Goal: Task Accomplishment & Management: Manage account settings

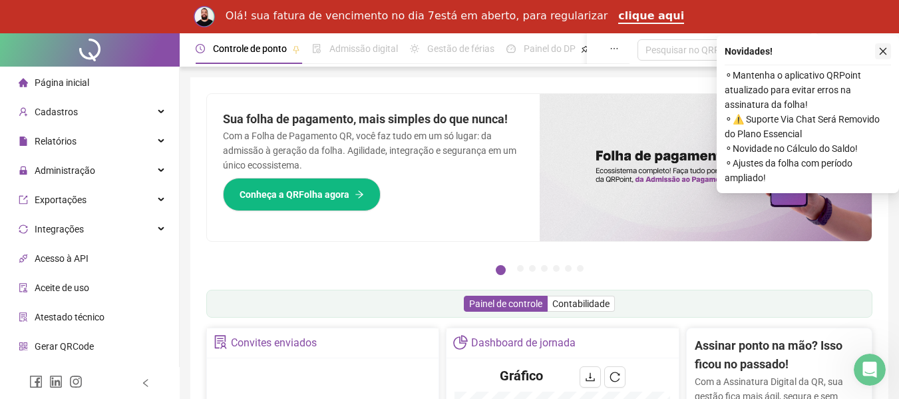
click at [881, 50] on icon "close" at bounding box center [883, 51] width 9 height 9
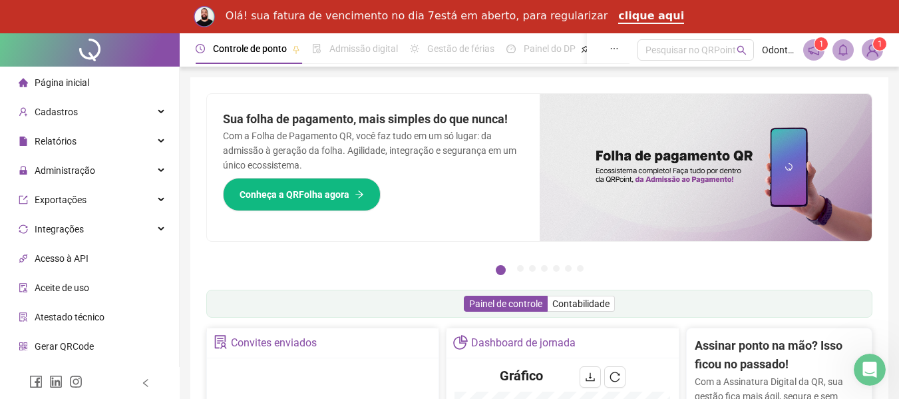
click at [67, 85] on span "Página inicial" at bounding box center [62, 82] width 55 height 11
click at [66, 158] on span "Administração" at bounding box center [57, 170] width 77 height 27
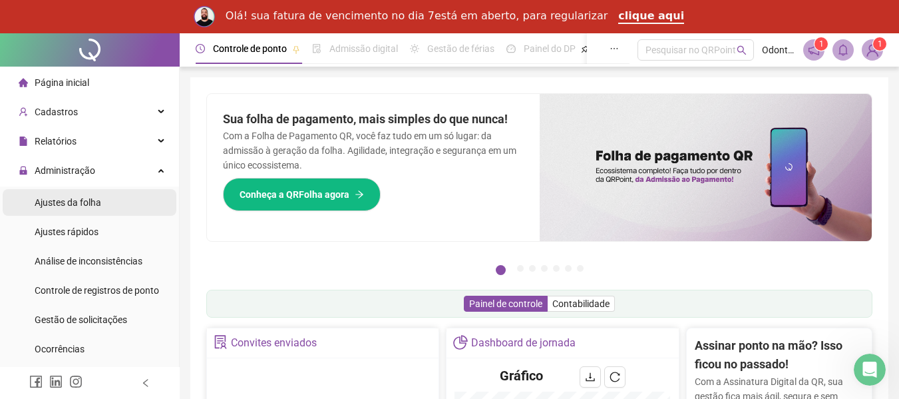
click at [88, 198] on span "Ajustes da folha" at bounding box center [68, 202] width 67 height 11
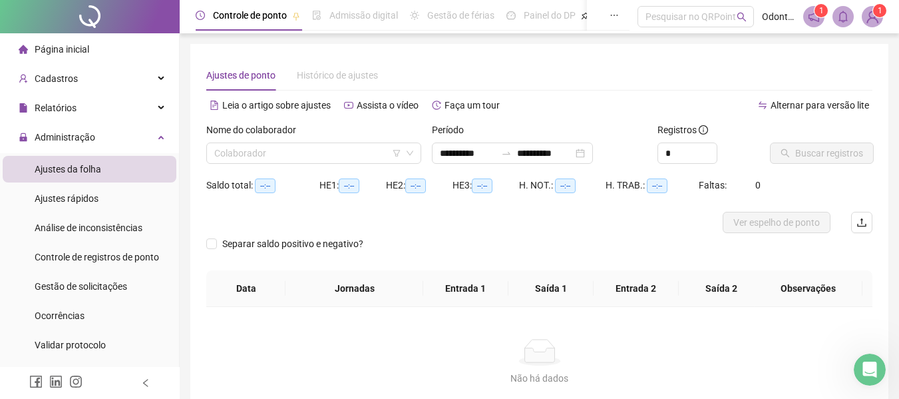
type input "**********"
click at [336, 158] on input "search" at bounding box center [307, 153] width 187 height 20
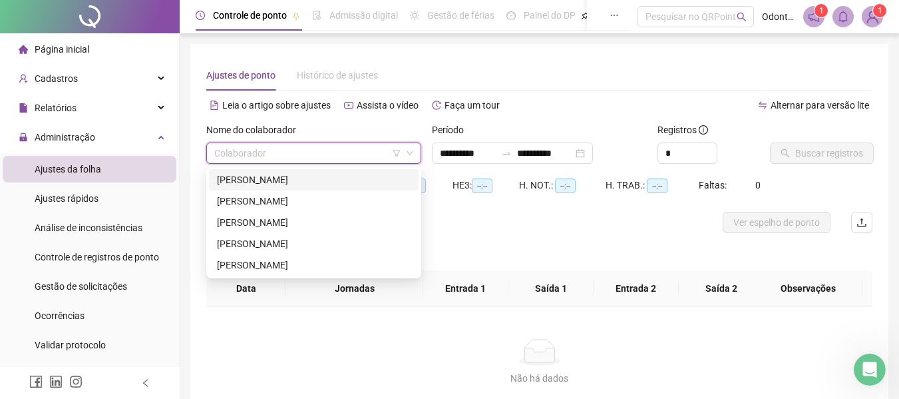
click at [332, 177] on div "[PERSON_NAME]" at bounding box center [314, 179] width 194 height 15
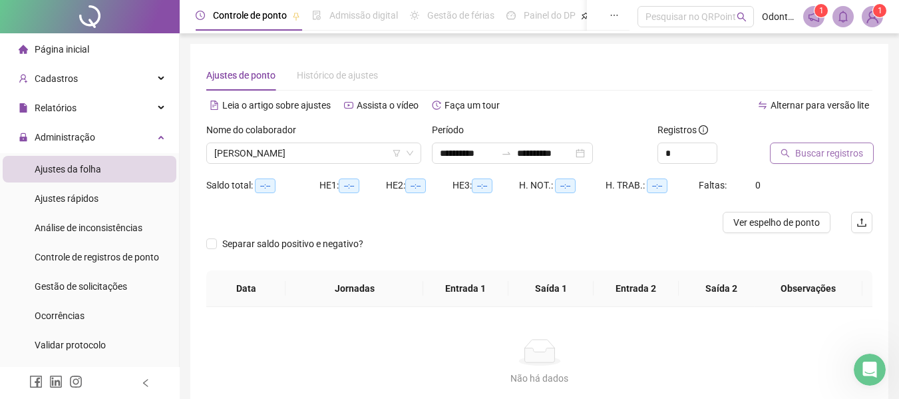
click at [812, 153] on span "Buscar registros" at bounding box center [830, 153] width 68 height 15
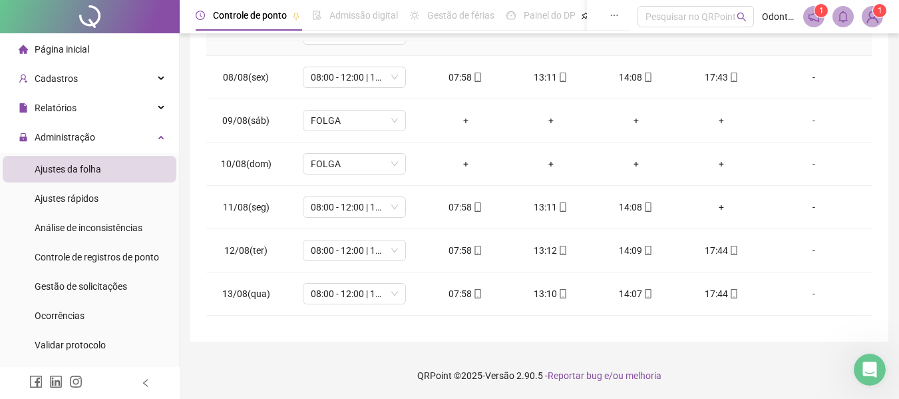
scroll to position [599, 0]
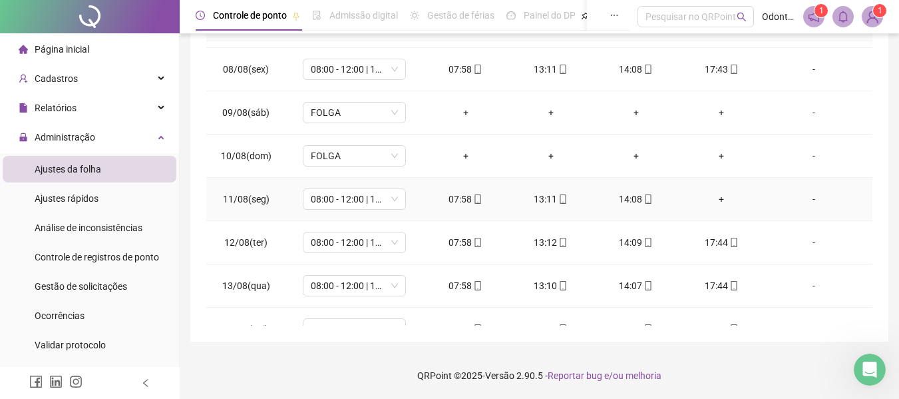
click at [708, 199] on div "+" at bounding box center [722, 199] width 64 height 15
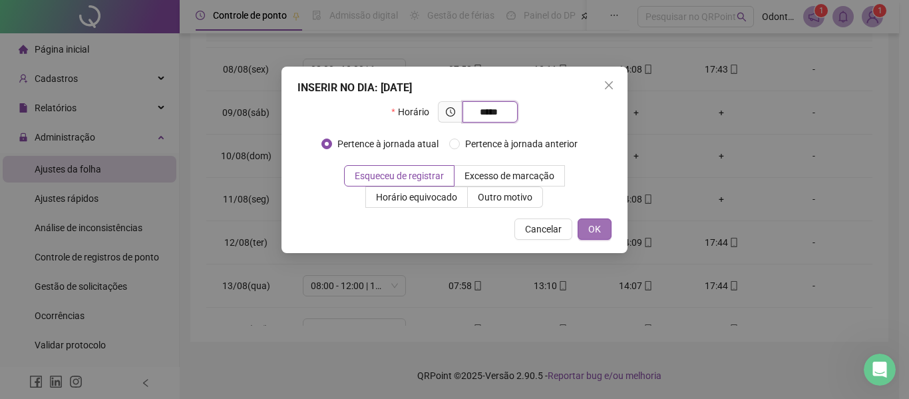
type input "*****"
click at [605, 236] on button "OK" at bounding box center [595, 228] width 34 height 21
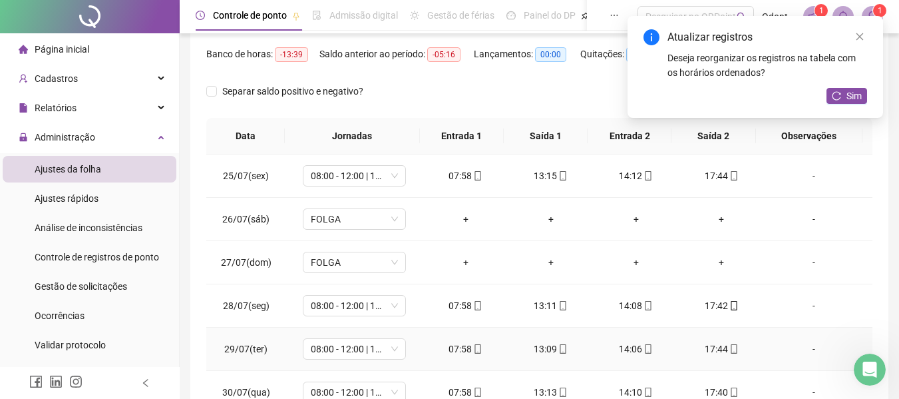
scroll to position [0, 0]
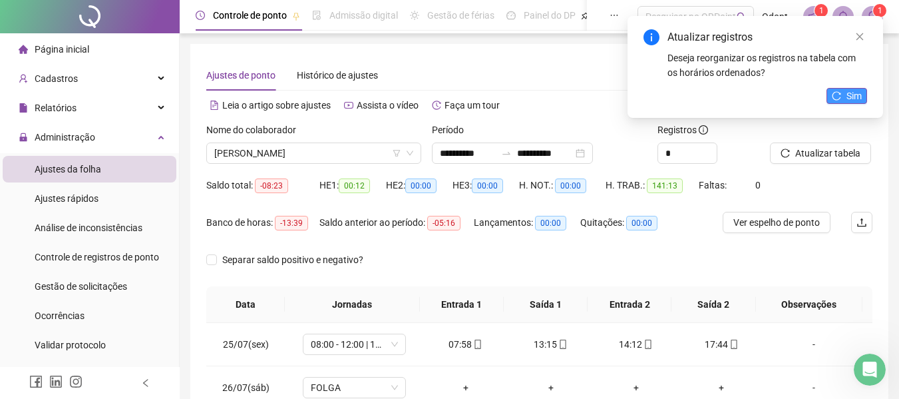
click at [863, 94] on button "Sim" at bounding box center [847, 96] width 41 height 16
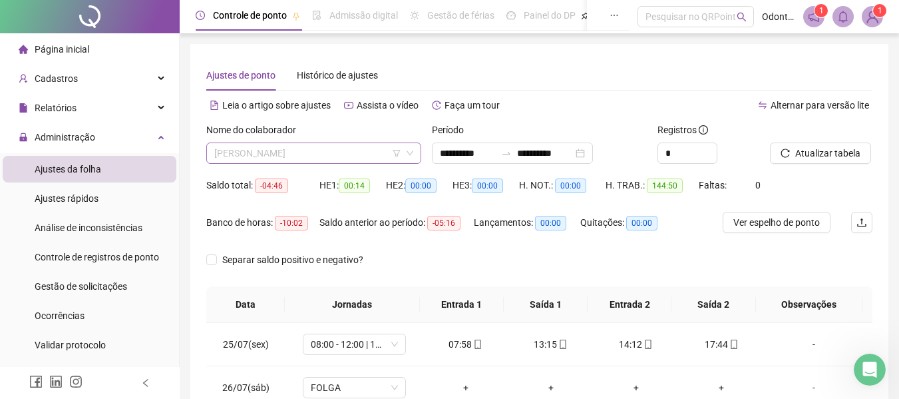
click at [350, 158] on span "[PERSON_NAME]" at bounding box center [313, 153] width 199 height 20
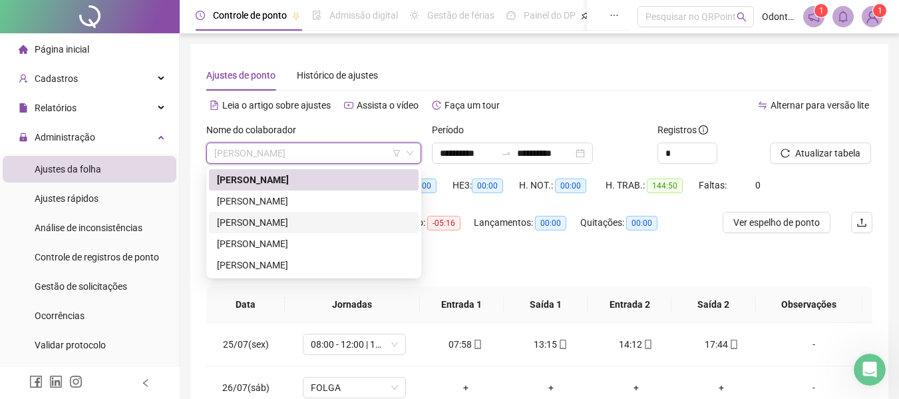
click at [327, 212] on div "[PERSON_NAME]" at bounding box center [314, 222] width 210 height 21
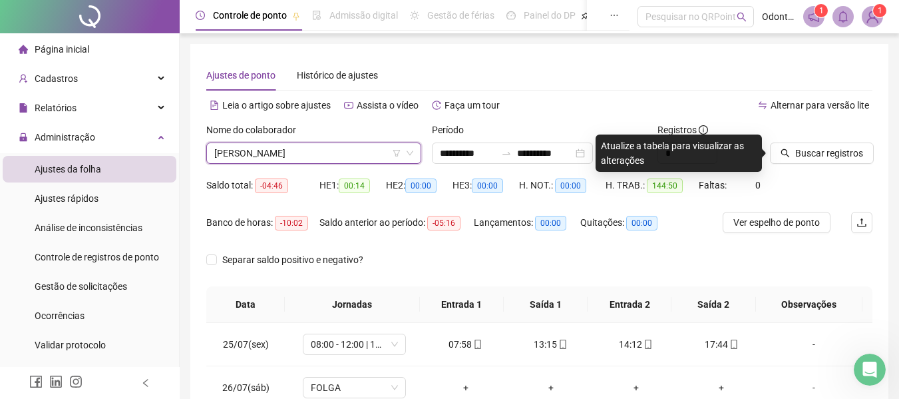
click at [337, 157] on span "[PERSON_NAME]" at bounding box center [313, 153] width 199 height 20
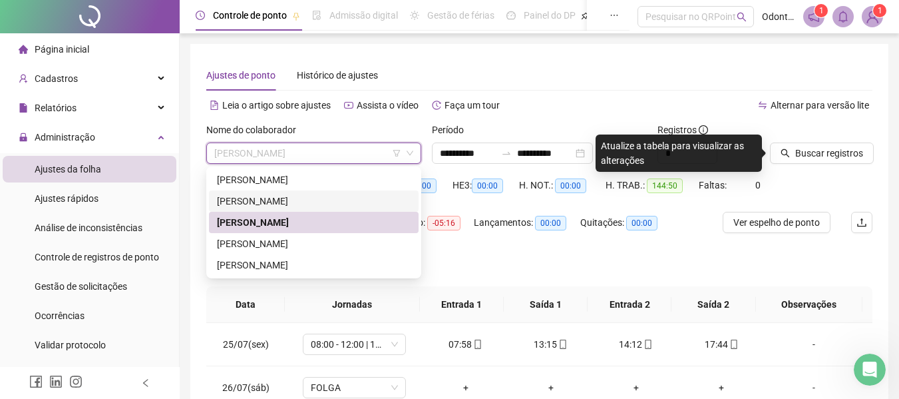
click at [330, 200] on div "[PERSON_NAME]" at bounding box center [314, 201] width 194 height 15
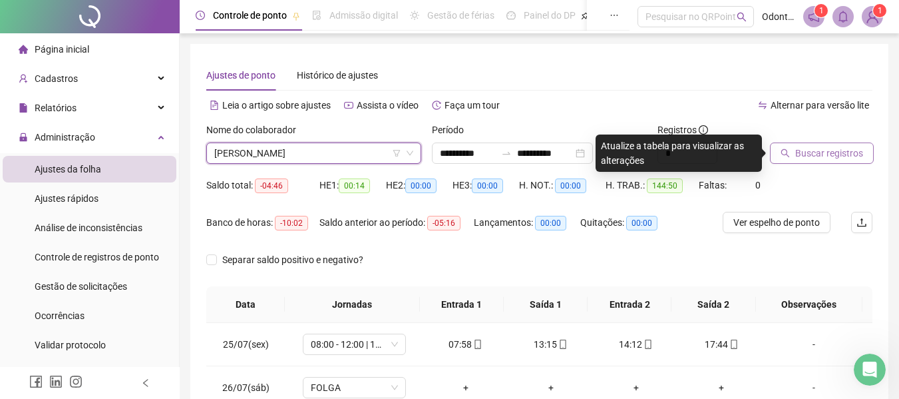
click at [818, 146] on span "Buscar registros" at bounding box center [830, 153] width 68 height 15
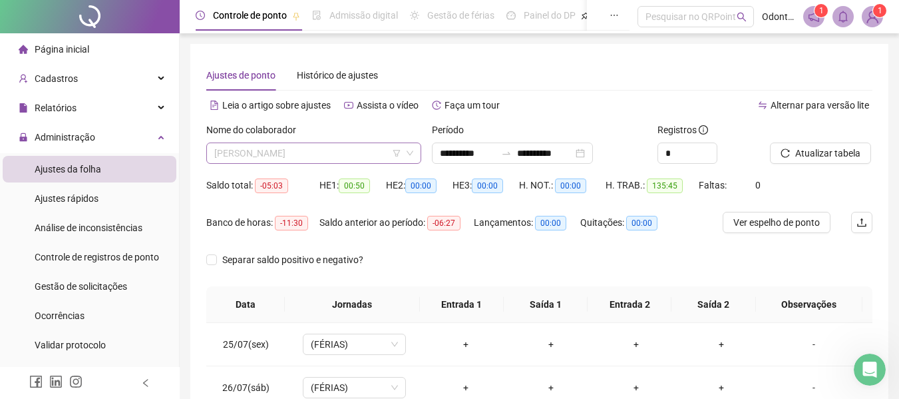
click at [334, 161] on span "[PERSON_NAME]" at bounding box center [313, 153] width 199 height 20
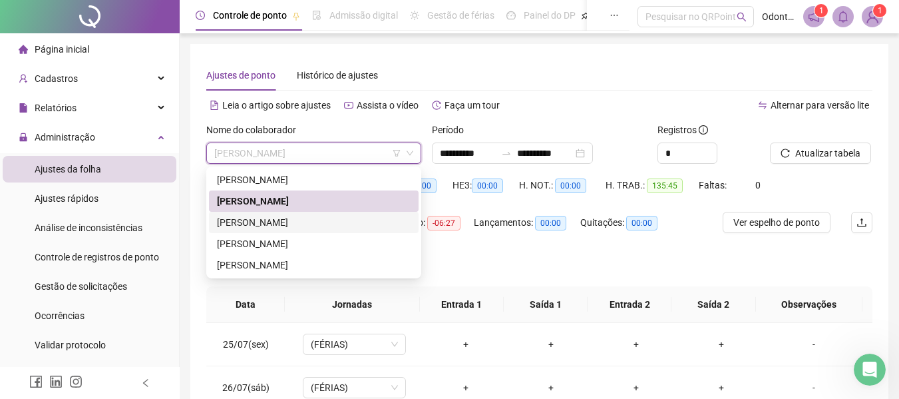
click at [296, 222] on div "[PERSON_NAME]" at bounding box center [314, 222] width 194 height 15
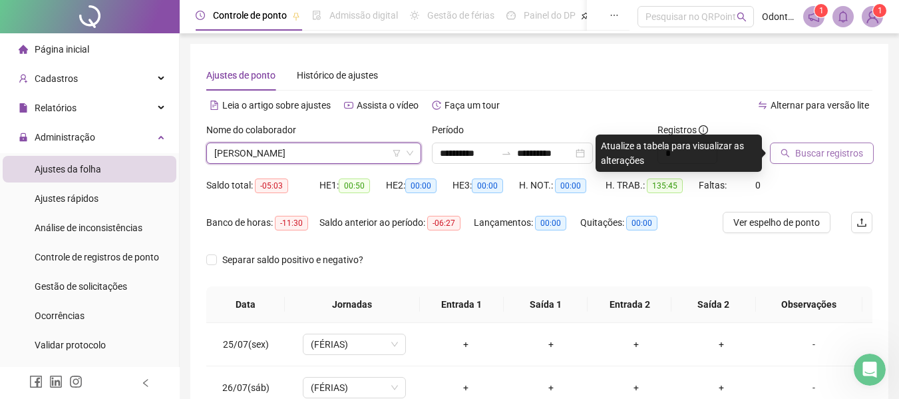
click at [816, 163] on button "Buscar registros" at bounding box center [822, 152] width 104 height 21
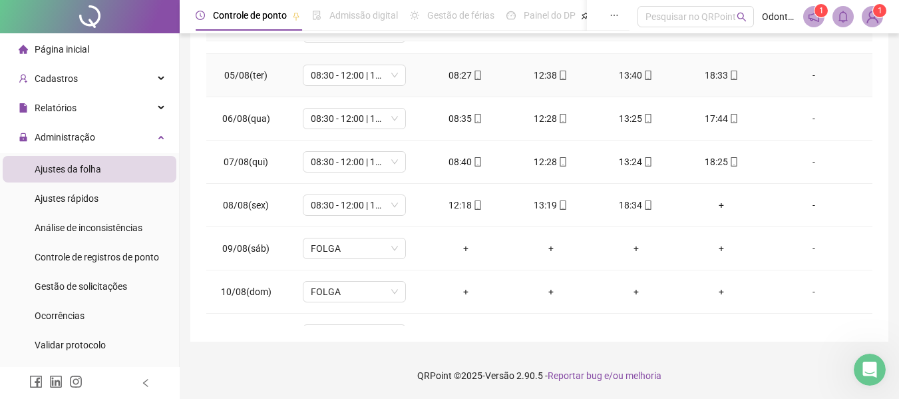
scroll to position [466, 0]
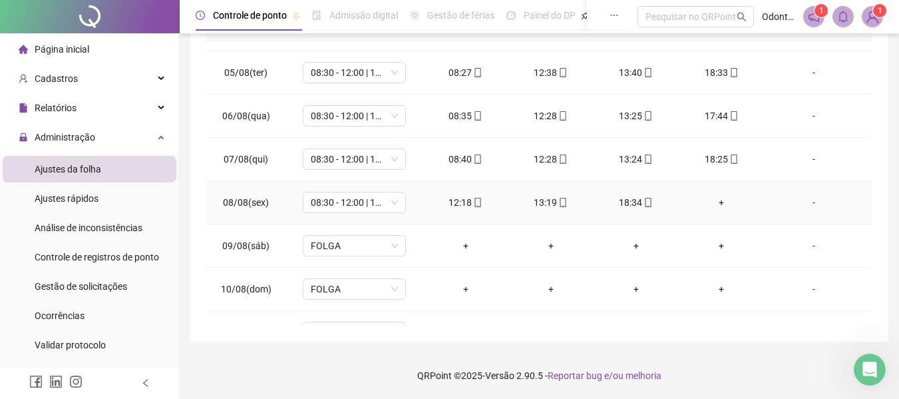
click at [712, 200] on div "+" at bounding box center [722, 202] width 64 height 15
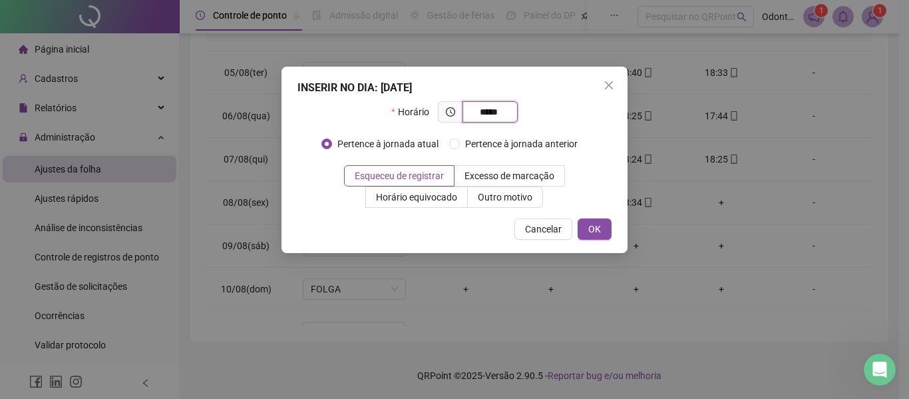
type input "*****"
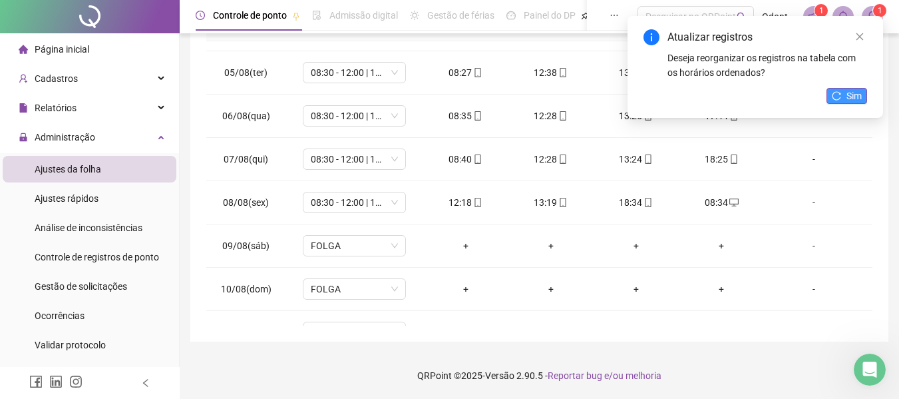
click at [842, 93] on icon "reload" at bounding box center [836, 95] width 9 height 9
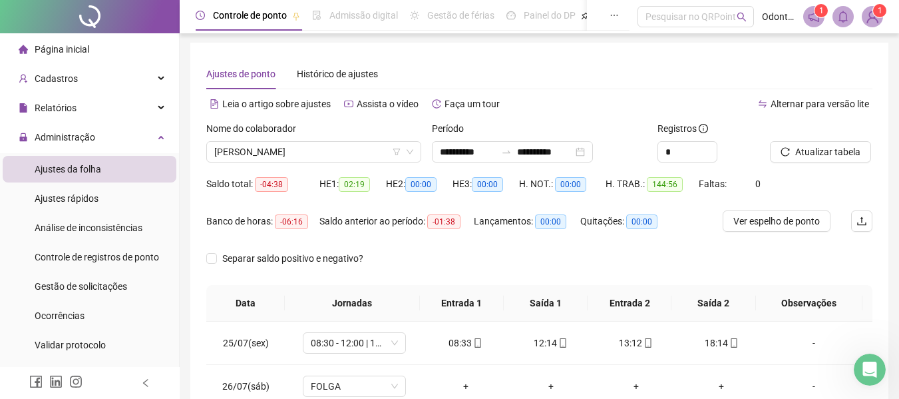
scroll to position [0, 0]
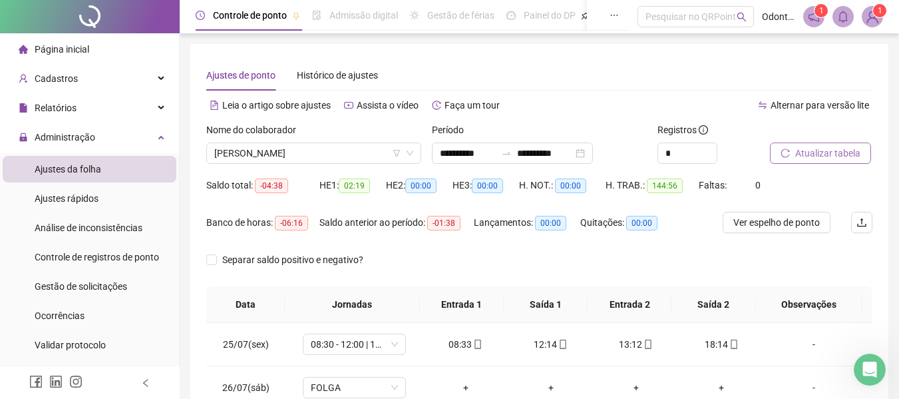
click at [834, 155] on span "Atualizar tabela" at bounding box center [828, 153] width 65 height 15
click at [256, 147] on span "[PERSON_NAME]" at bounding box center [313, 153] width 199 height 20
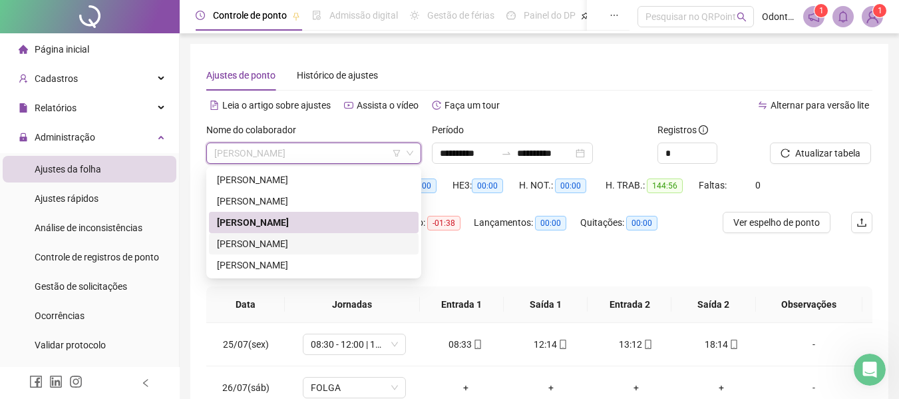
click at [276, 241] on div "[PERSON_NAME]" at bounding box center [314, 243] width 194 height 15
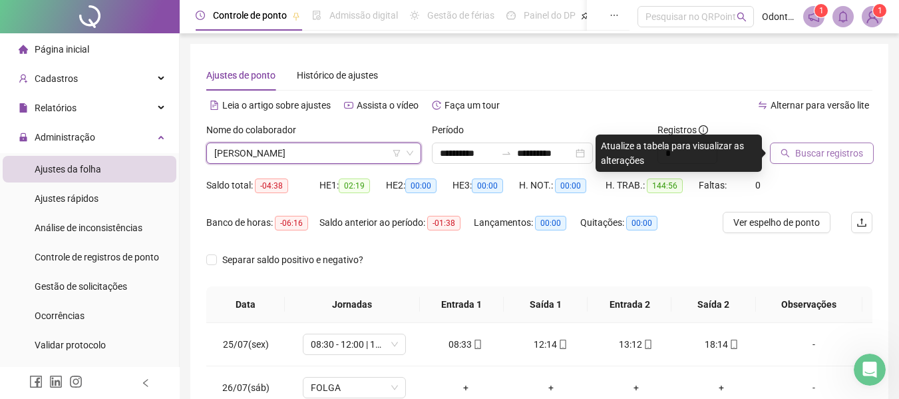
click at [824, 146] on span "Buscar registros" at bounding box center [830, 153] width 68 height 15
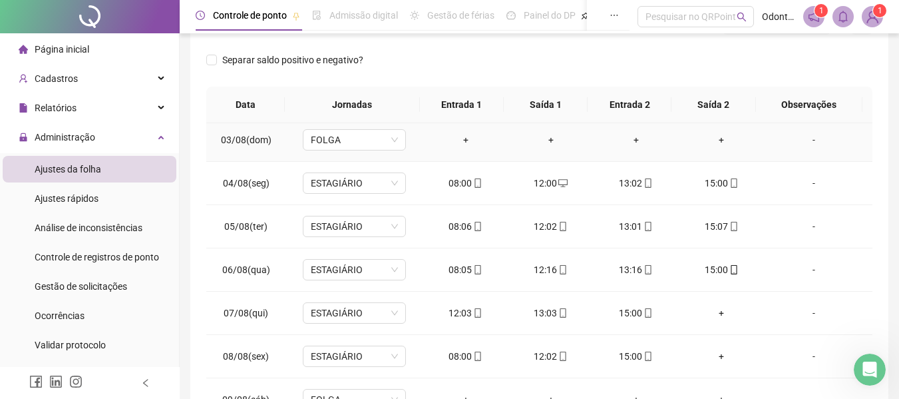
scroll to position [466, 0]
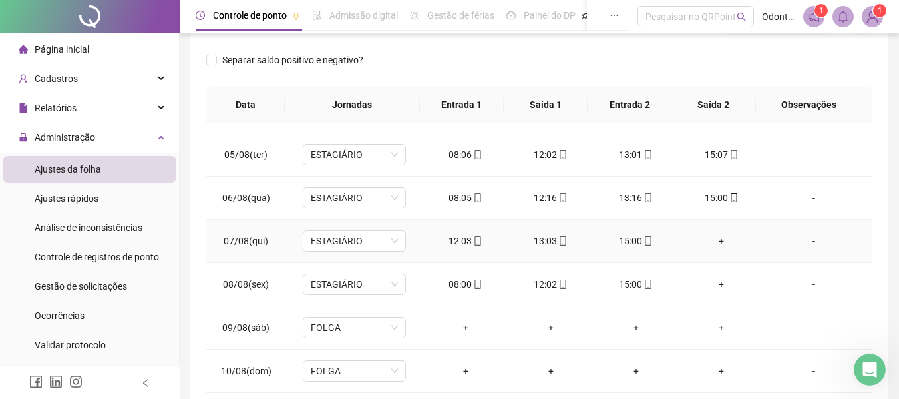
click at [714, 242] on div "+" at bounding box center [722, 241] width 64 height 15
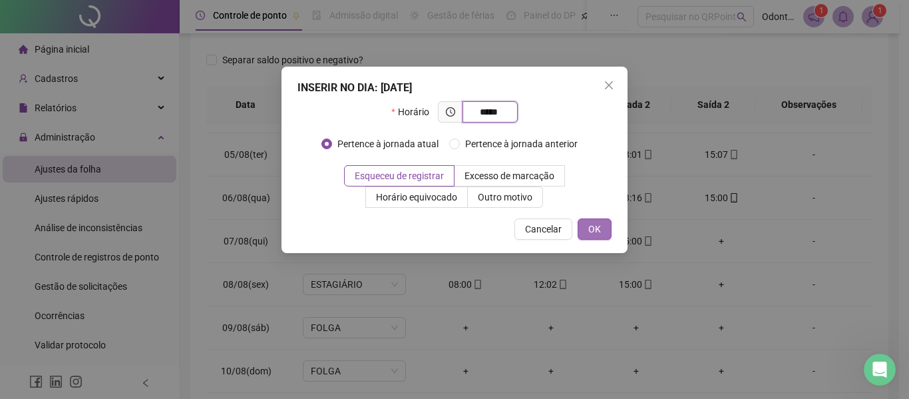
type input "*****"
click at [602, 218] on button "OK" at bounding box center [595, 228] width 34 height 21
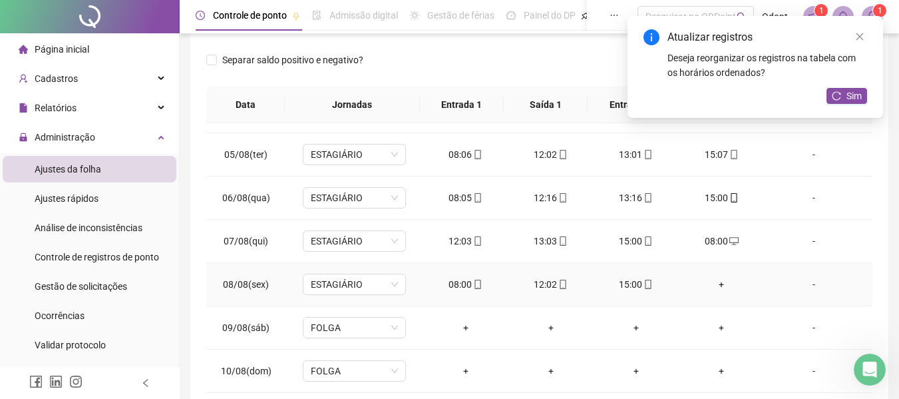
click at [714, 279] on div "+" at bounding box center [722, 284] width 64 height 15
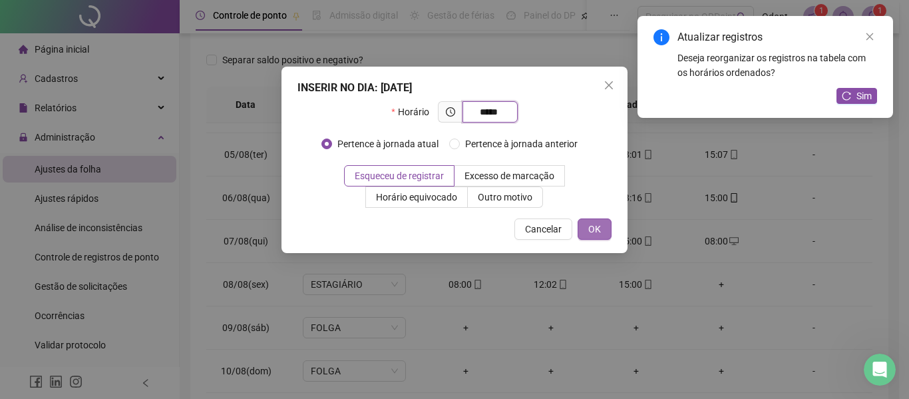
type input "*****"
click at [606, 233] on button "OK" at bounding box center [595, 228] width 34 height 21
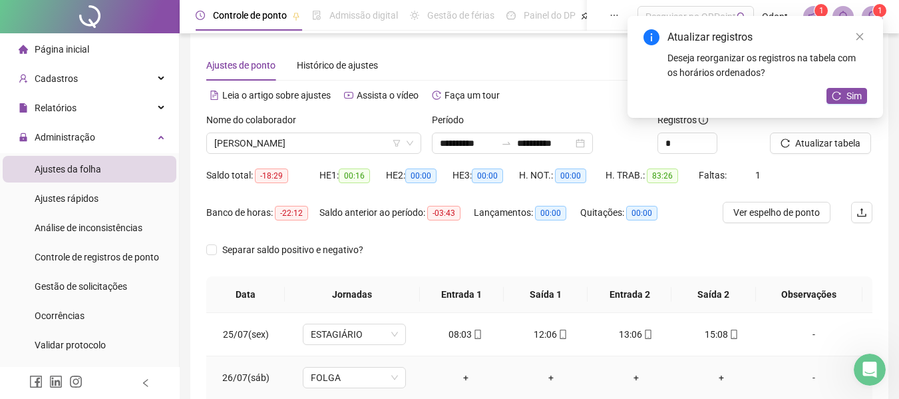
scroll to position [0, 0]
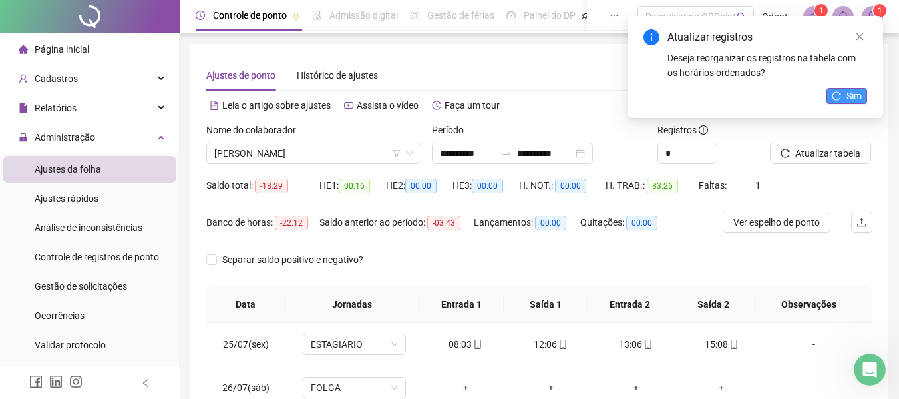
click at [847, 96] on span "Sim" at bounding box center [854, 96] width 15 height 15
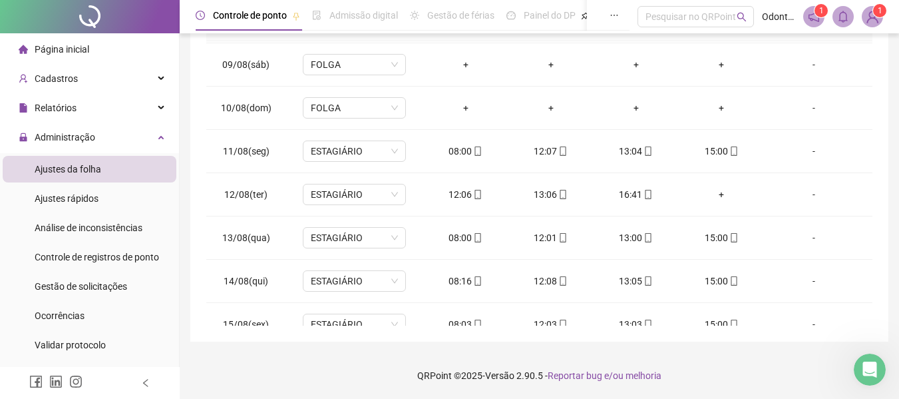
scroll to position [666, 0]
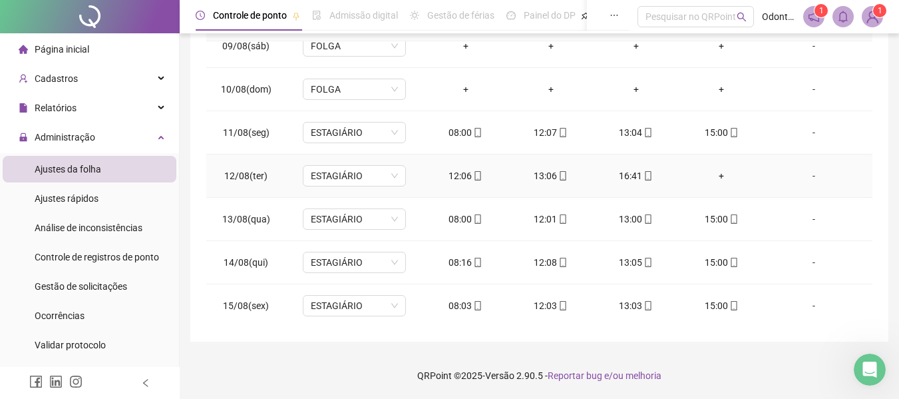
click at [714, 172] on div "+" at bounding box center [722, 175] width 64 height 15
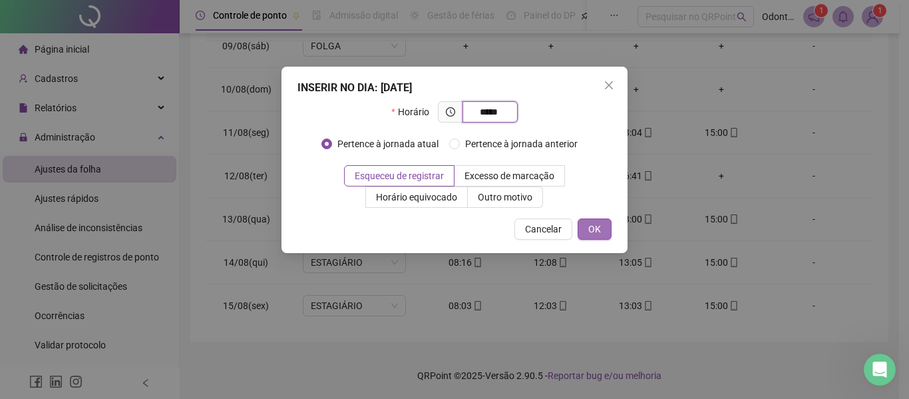
type input "*****"
click at [591, 232] on span "OK" at bounding box center [595, 229] width 13 height 15
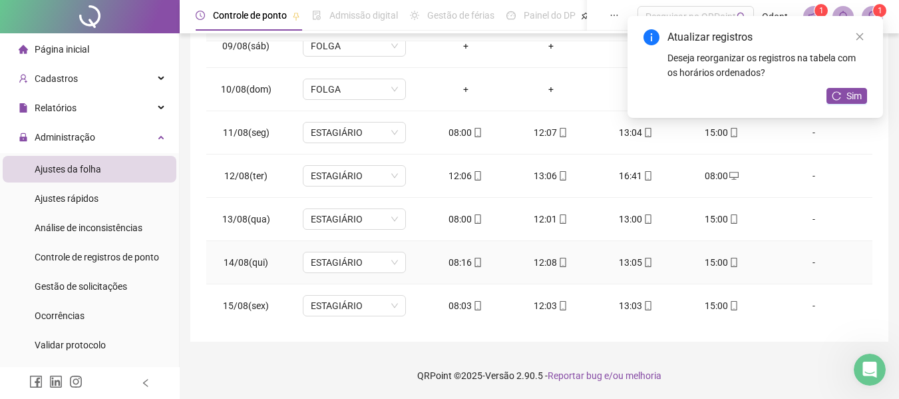
scroll to position [798, 0]
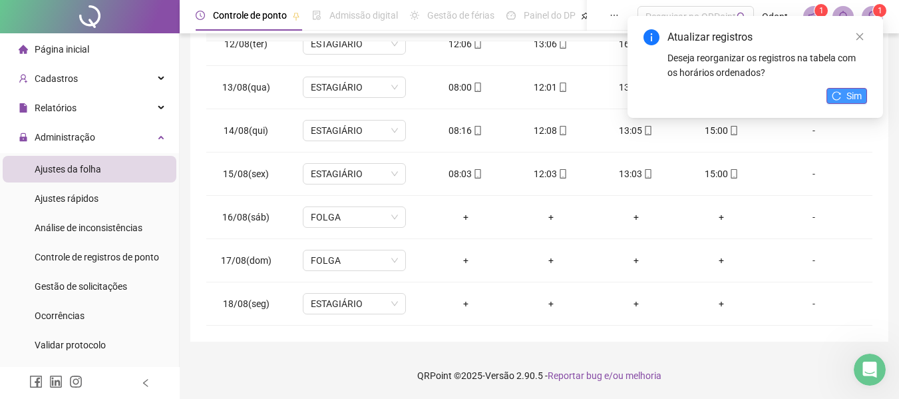
click at [857, 99] on span "Sim" at bounding box center [854, 96] width 15 height 15
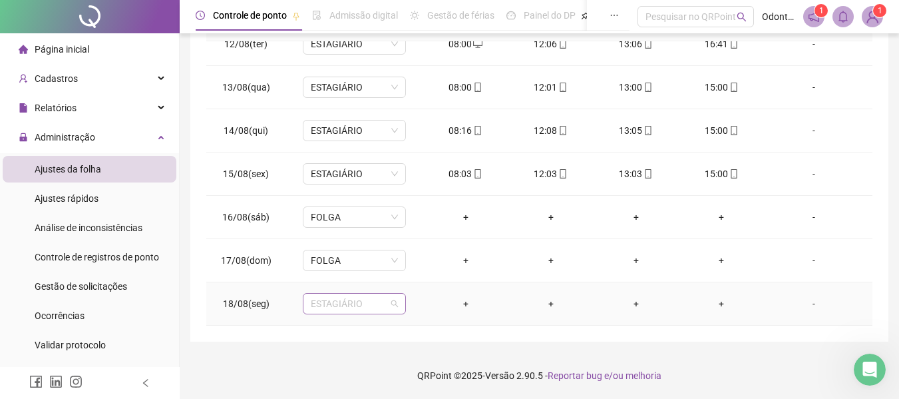
click at [365, 308] on span "ESTAGIÁRIO" at bounding box center [354, 304] width 87 height 20
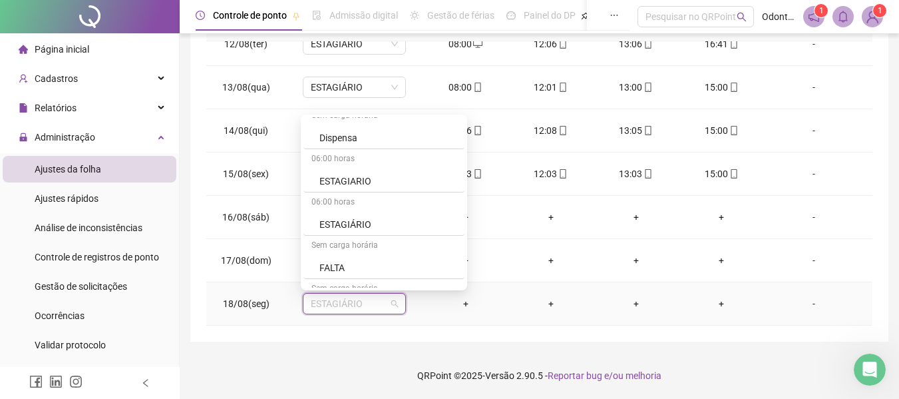
scroll to position [533, 0]
click at [389, 230] on div "FALTA" at bounding box center [384, 223] width 161 height 22
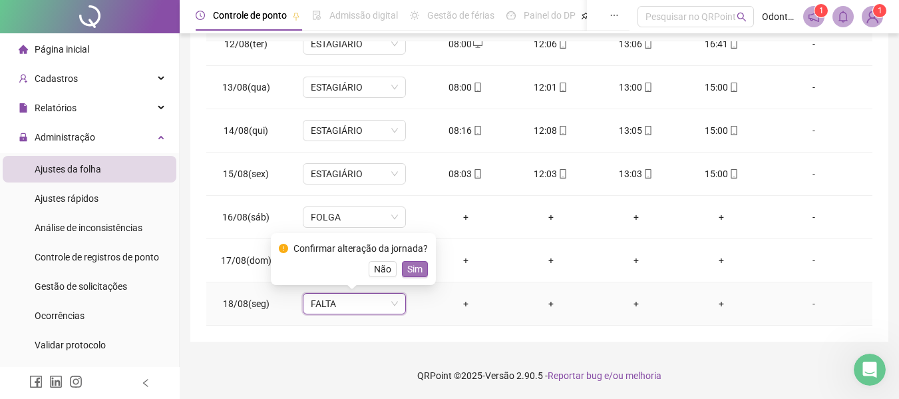
click at [419, 274] on span "Sim" at bounding box center [414, 269] width 15 height 15
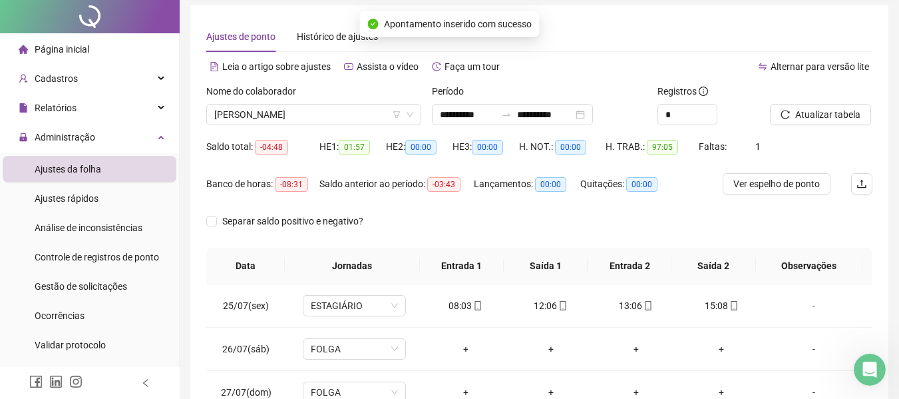
scroll to position [0, 0]
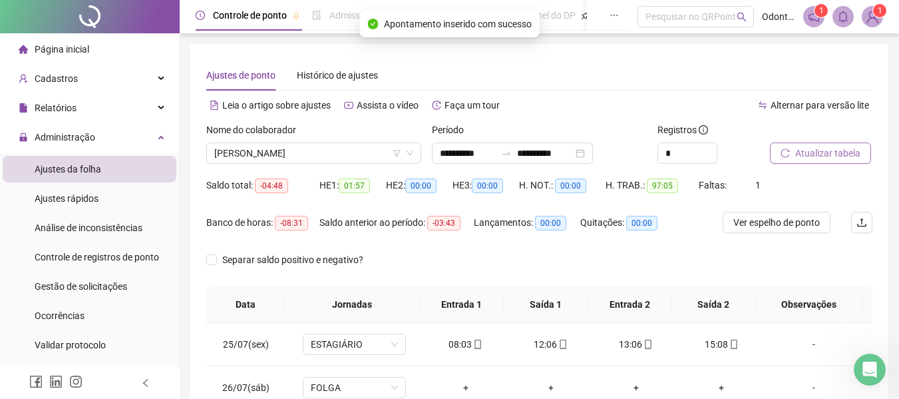
click at [833, 162] on button "Atualizar tabela" at bounding box center [820, 152] width 101 height 21
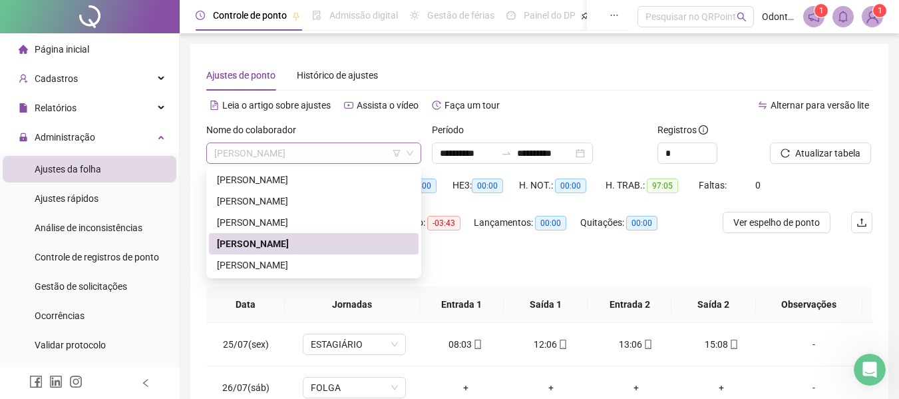
click at [312, 154] on span "[PERSON_NAME]" at bounding box center [313, 153] width 199 height 20
click at [273, 264] on div "[PERSON_NAME]" at bounding box center [314, 265] width 194 height 15
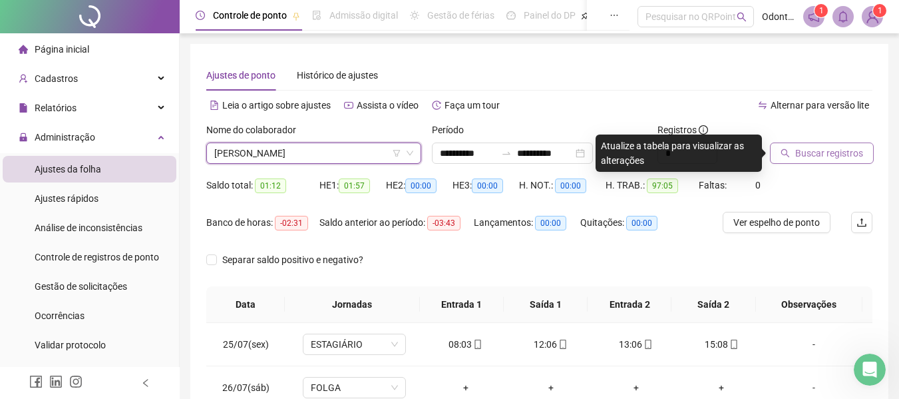
click at [849, 152] on span "Buscar registros" at bounding box center [830, 153] width 68 height 15
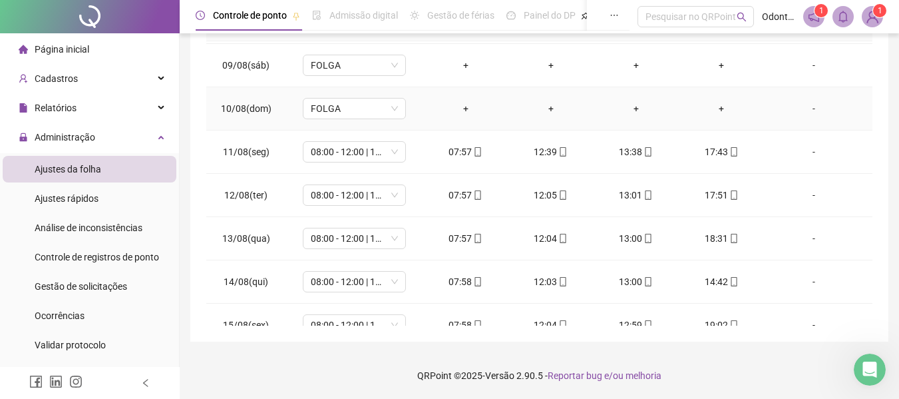
scroll to position [798, 0]
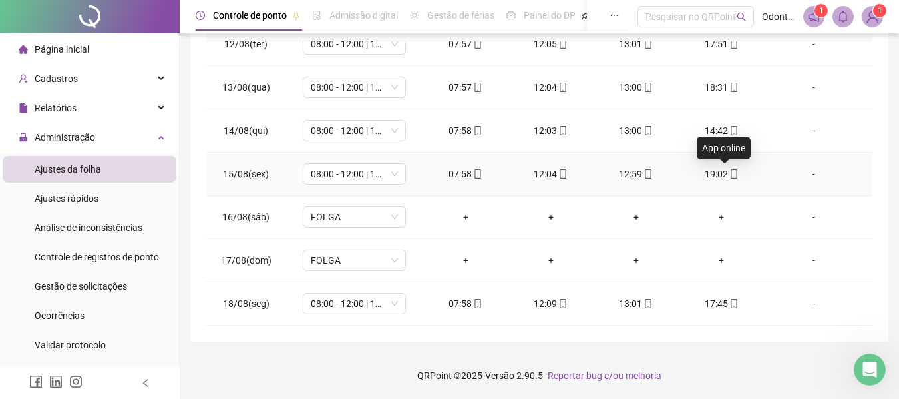
click at [731, 174] on icon "mobile" at bounding box center [734, 173] width 6 height 9
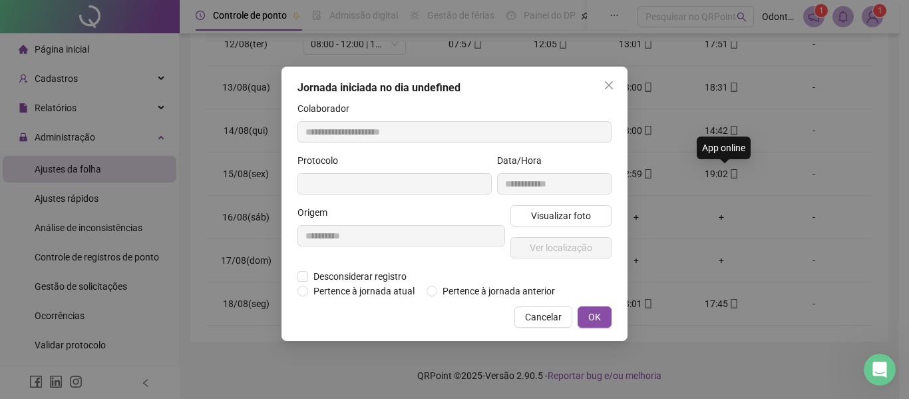
type input "**********"
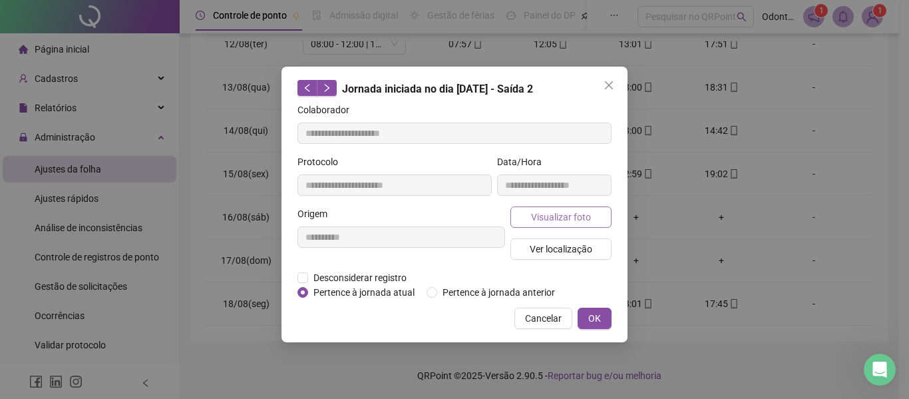
click at [561, 225] on button "Visualizar foto" at bounding box center [561, 216] width 101 height 21
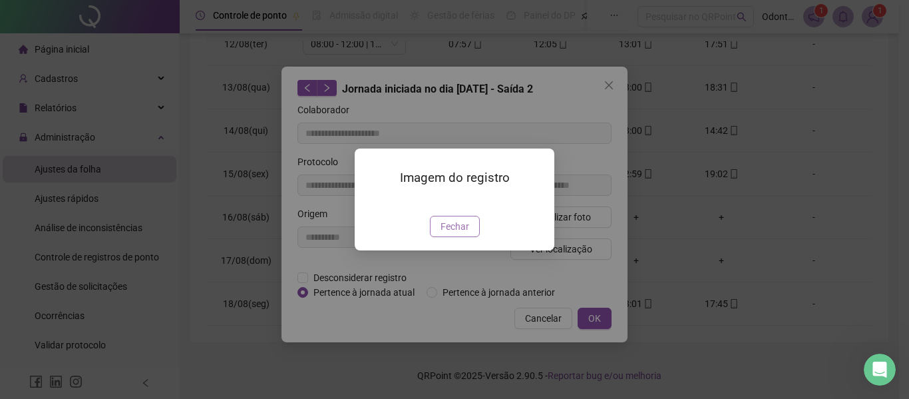
click at [460, 234] on span "Fechar" at bounding box center [455, 226] width 29 height 15
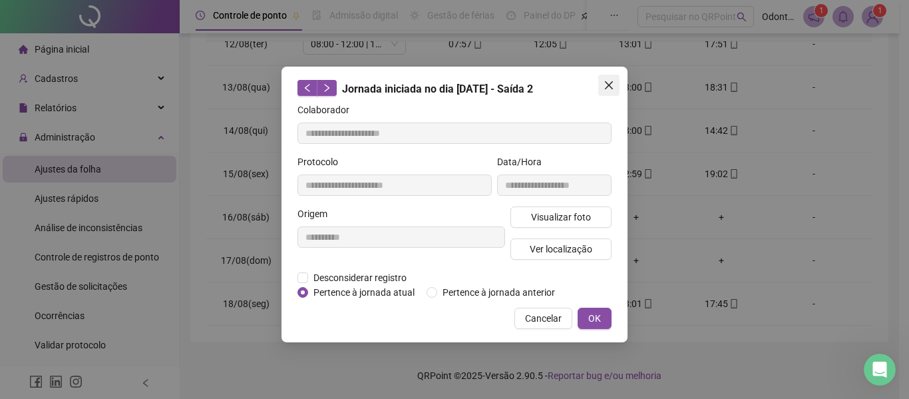
click at [609, 88] on icon "close" at bounding box center [609, 85] width 11 height 11
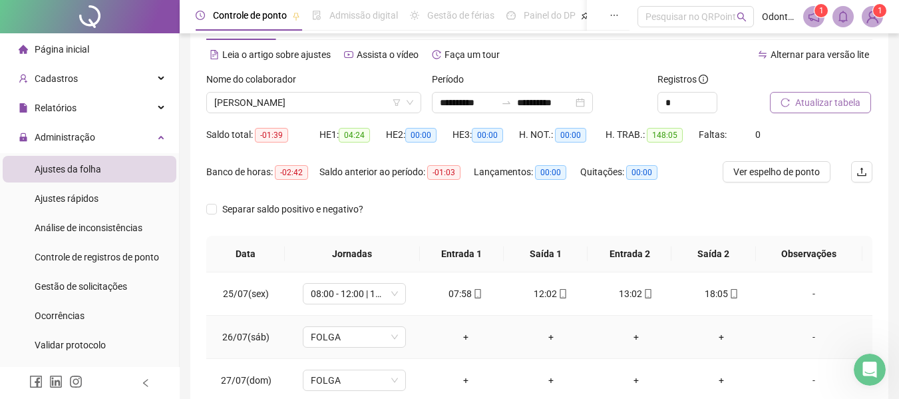
scroll to position [0, 0]
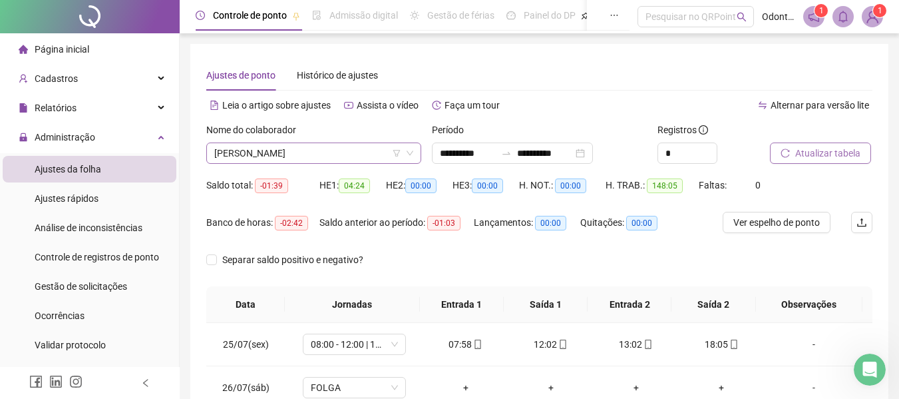
click at [360, 155] on span "[PERSON_NAME]" at bounding box center [313, 153] width 199 height 20
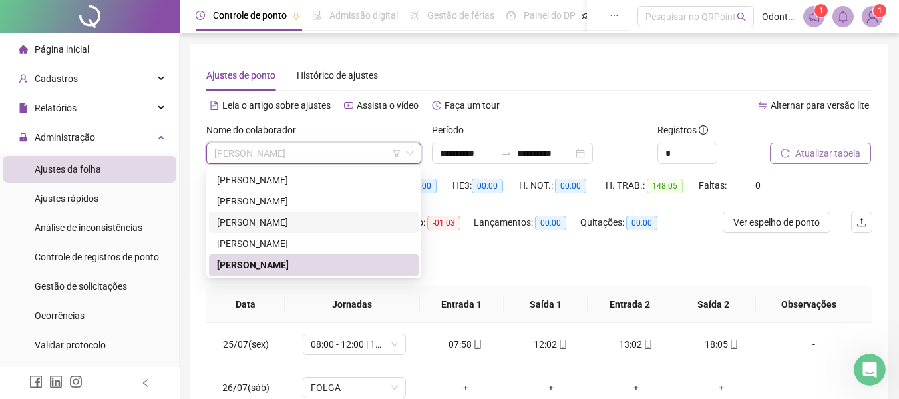
click at [315, 214] on div "[PERSON_NAME]" at bounding box center [314, 222] width 210 height 21
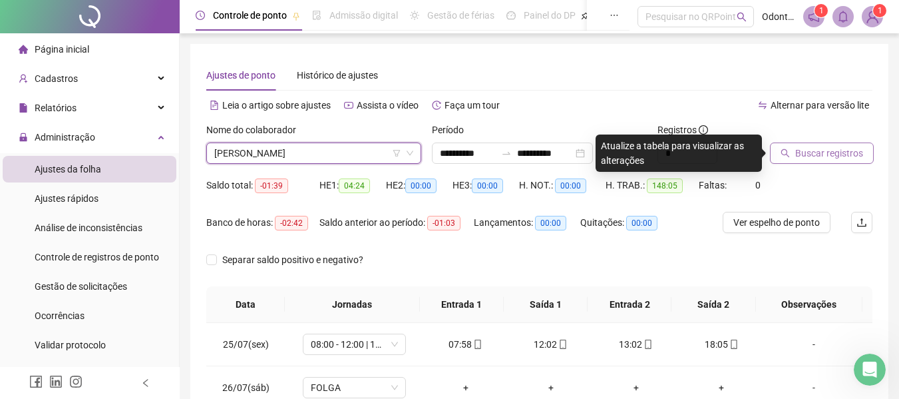
click at [819, 163] on button "Buscar registros" at bounding box center [822, 152] width 104 height 21
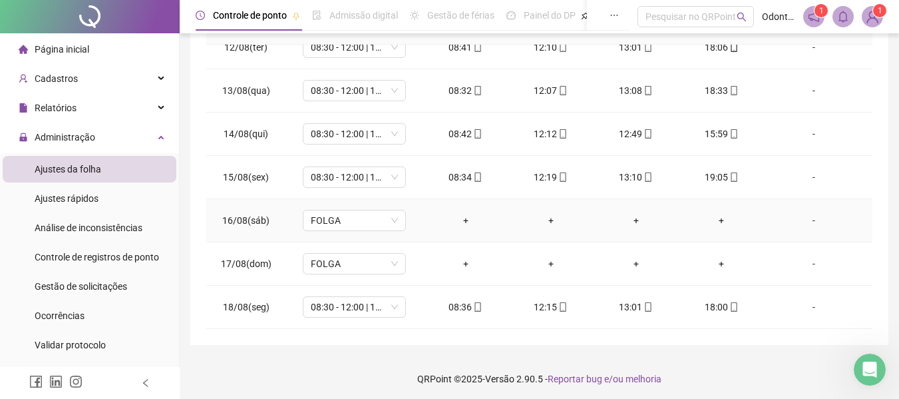
scroll to position [282, 0]
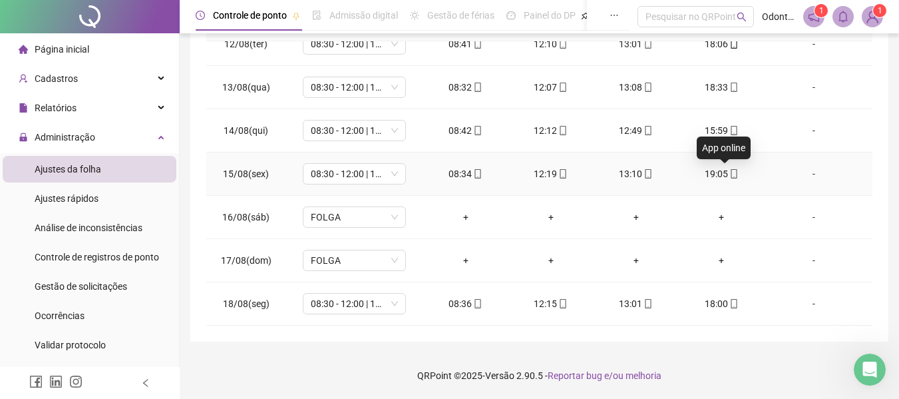
click at [730, 176] on icon "mobile" at bounding box center [734, 173] width 9 height 9
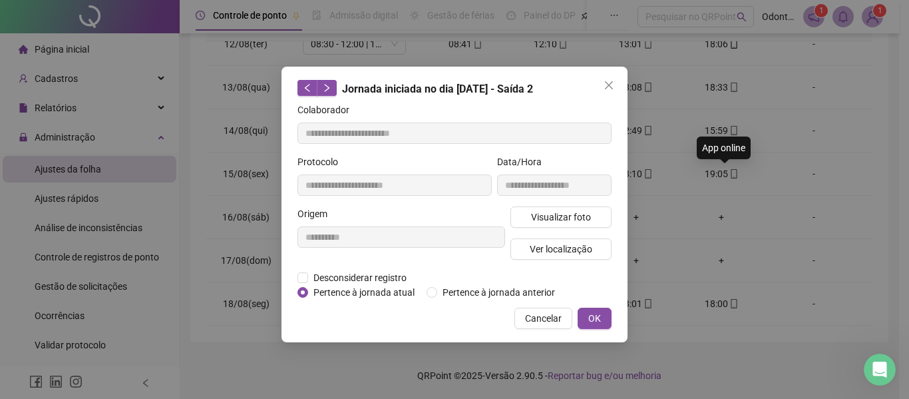
type input "**********"
click at [571, 212] on span "Visualizar foto" at bounding box center [561, 217] width 60 height 15
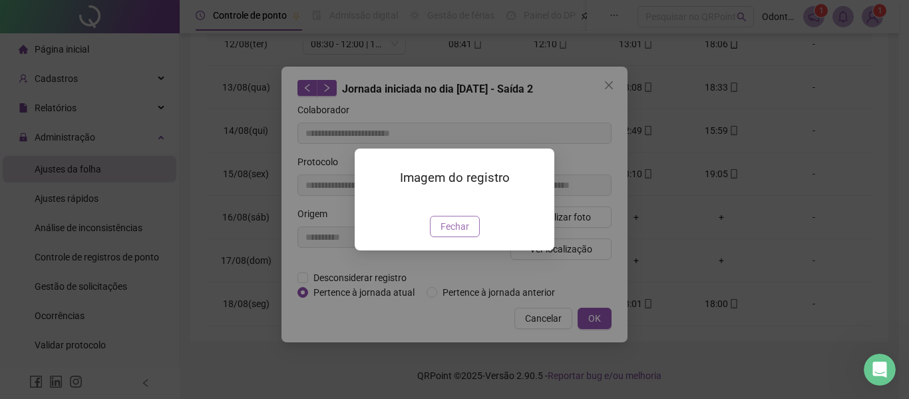
click at [461, 234] on span "Fechar" at bounding box center [455, 226] width 29 height 15
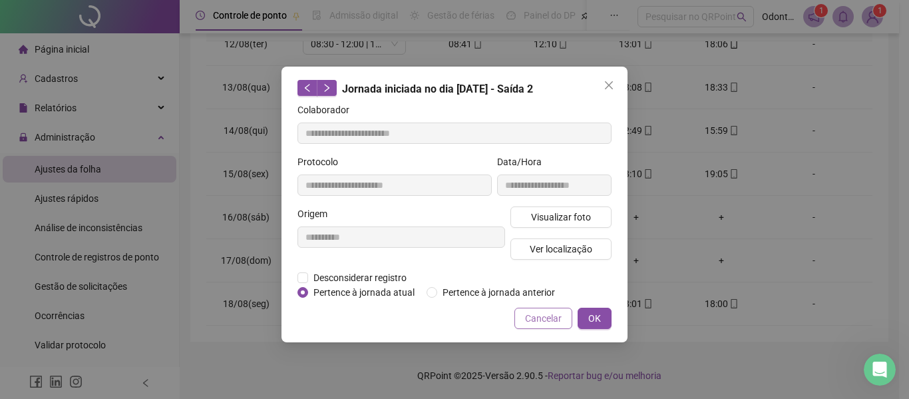
click at [554, 318] on span "Cancelar" at bounding box center [543, 318] width 37 height 15
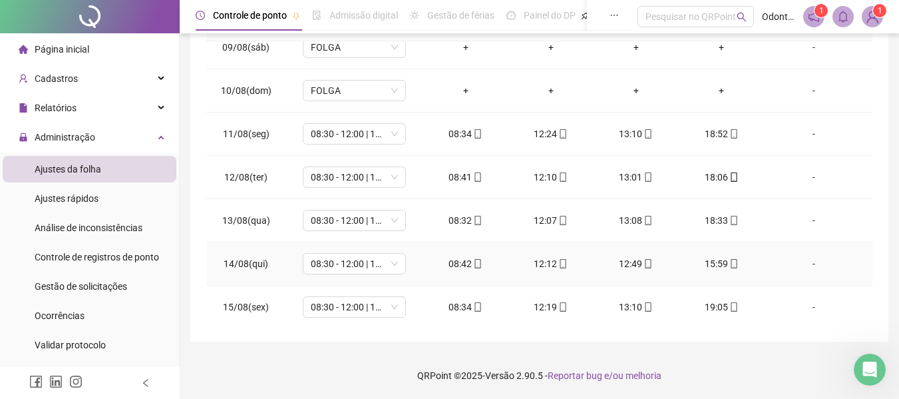
scroll to position [598, 0]
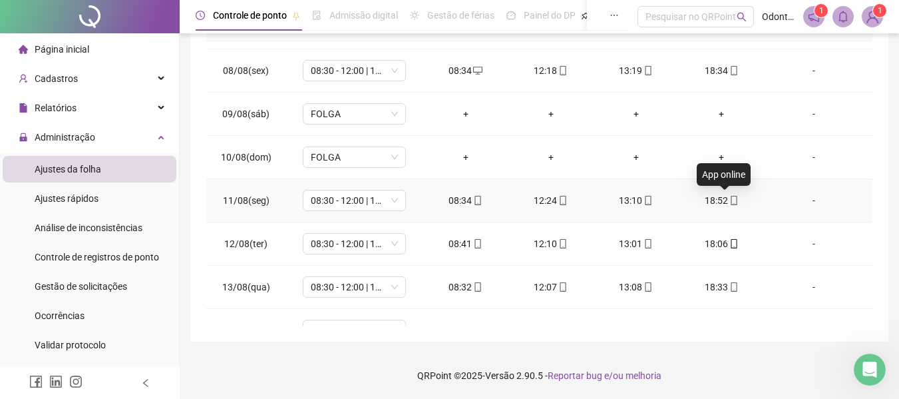
click at [730, 200] on icon "mobile" at bounding box center [734, 200] width 9 height 9
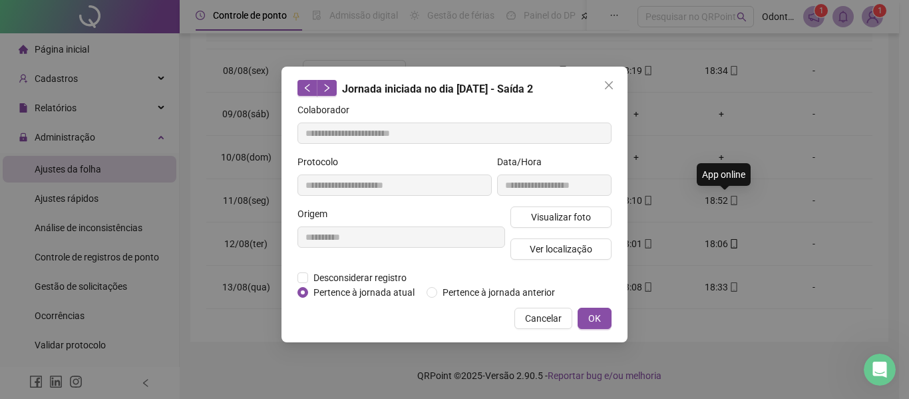
type input "**********"
click at [553, 215] on span "Visualizar foto" at bounding box center [561, 217] width 60 height 15
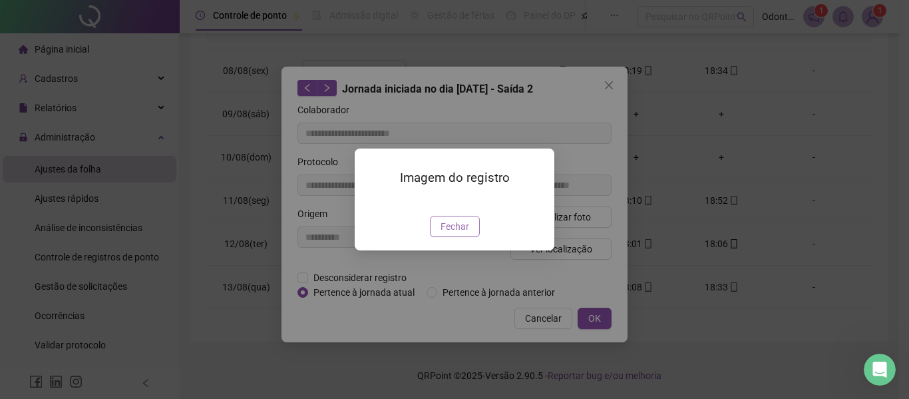
click at [455, 234] on span "Fechar" at bounding box center [455, 226] width 29 height 15
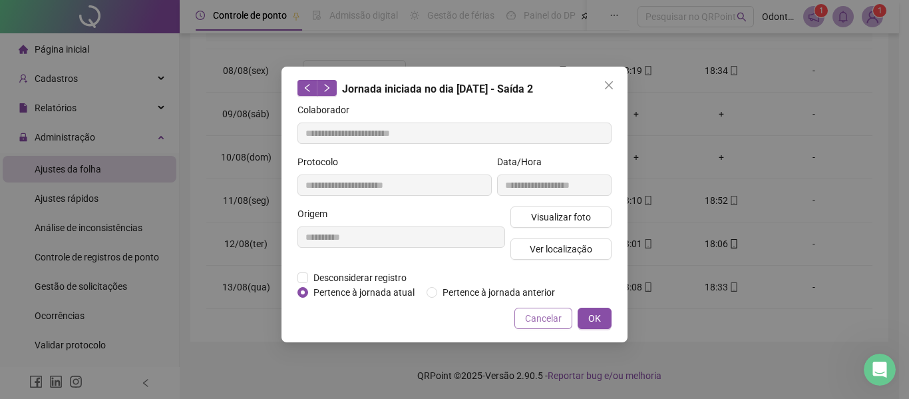
click at [548, 324] on span "Cancelar" at bounding box center [543, 318] width 37 height 15
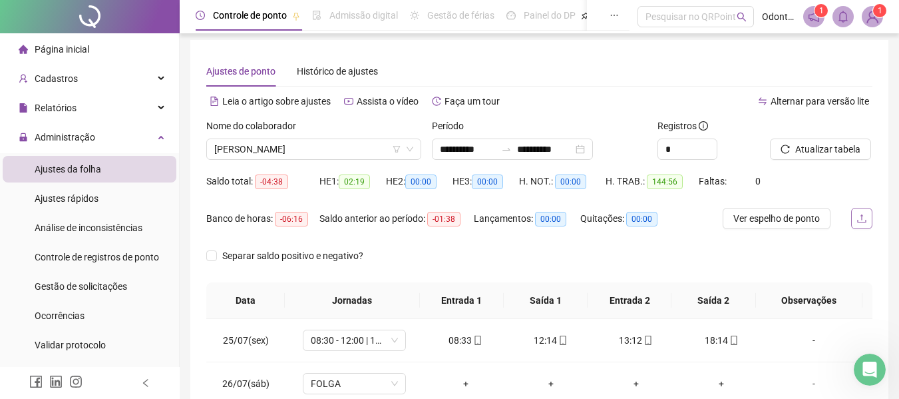
scroll to position [0, 0]
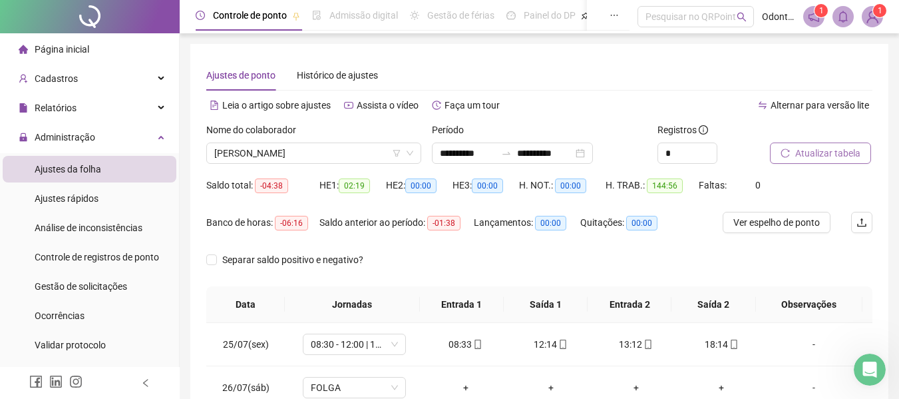
click at [836, 154] on span "Atualizar tabela" at bounding box center [828, 153] width 65 height 15
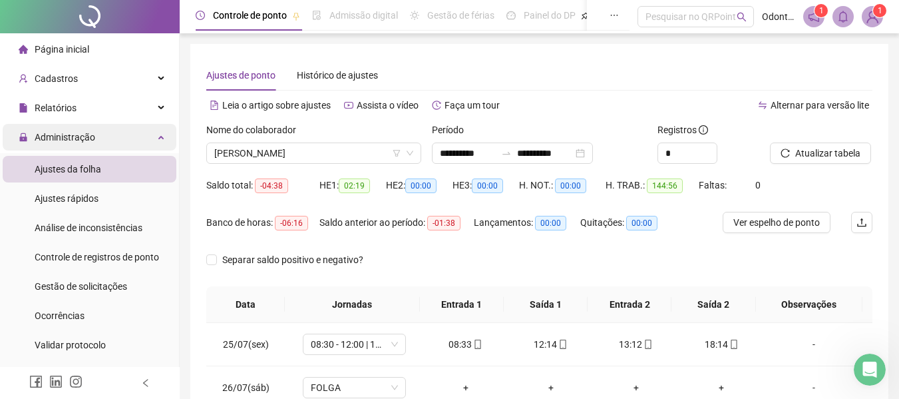
click at [112, 140] on div "Administração" at bounding box center [90, 137] width 174 height 27
